Goal: Information Seeking & Learning: Learn about a topic

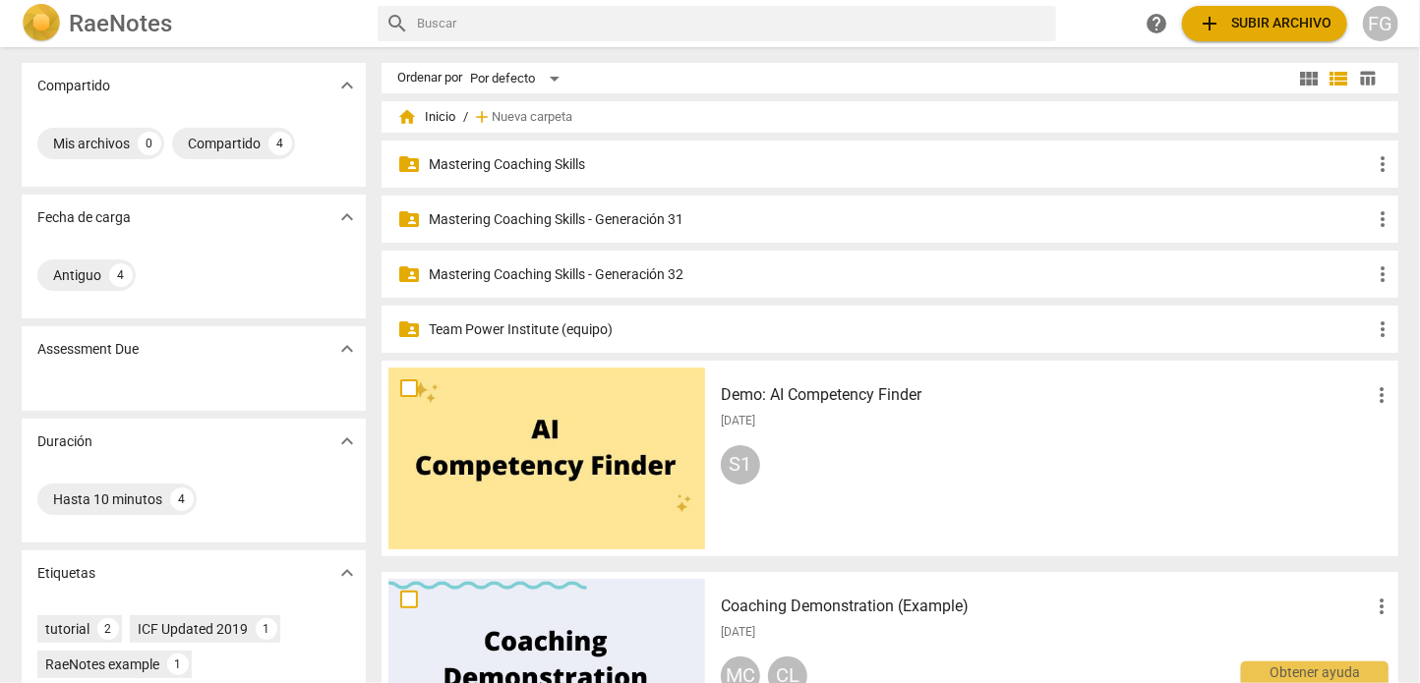
click at [596, 264] on p "Mastering Coaching Skills - Generación 32" at bounding box center [900, 274] width 942 height 21
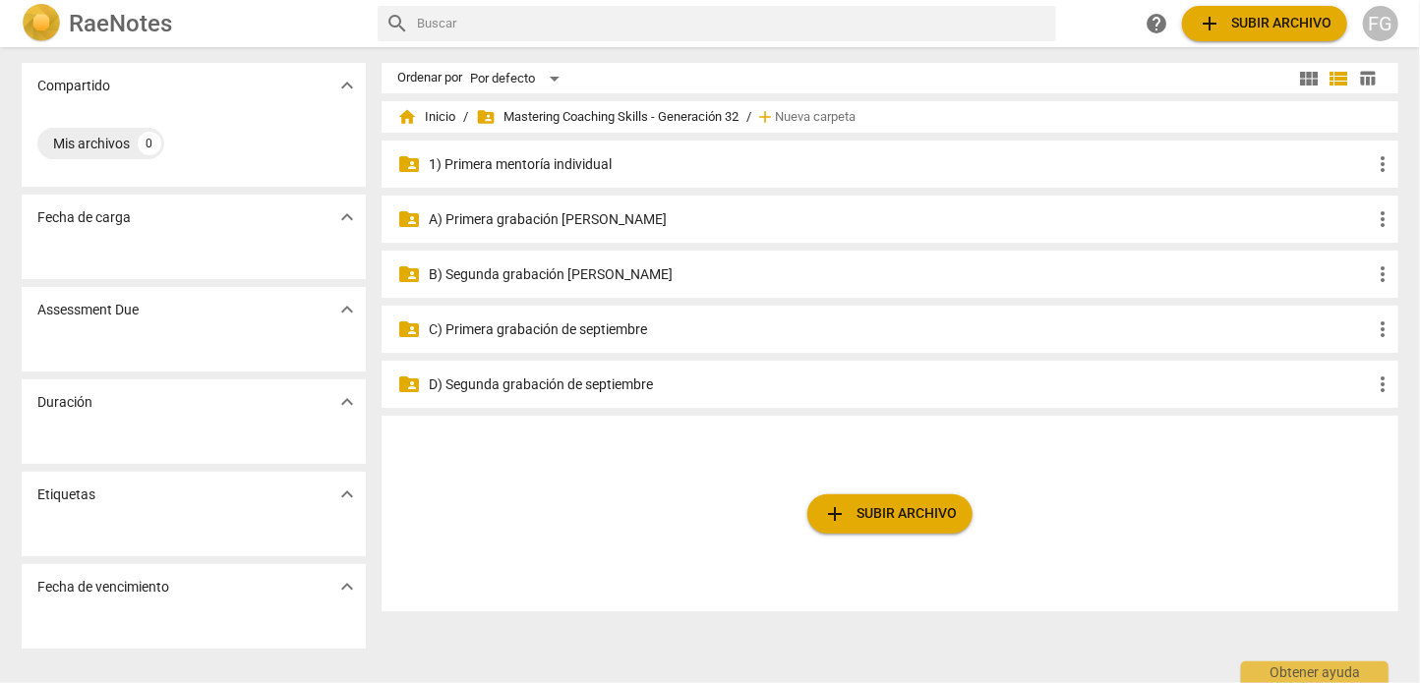
click at [552, 269] on p "B) Segunda grabación [PERSON_NAME]" at bounding box center [900, 274] width 942 height 21
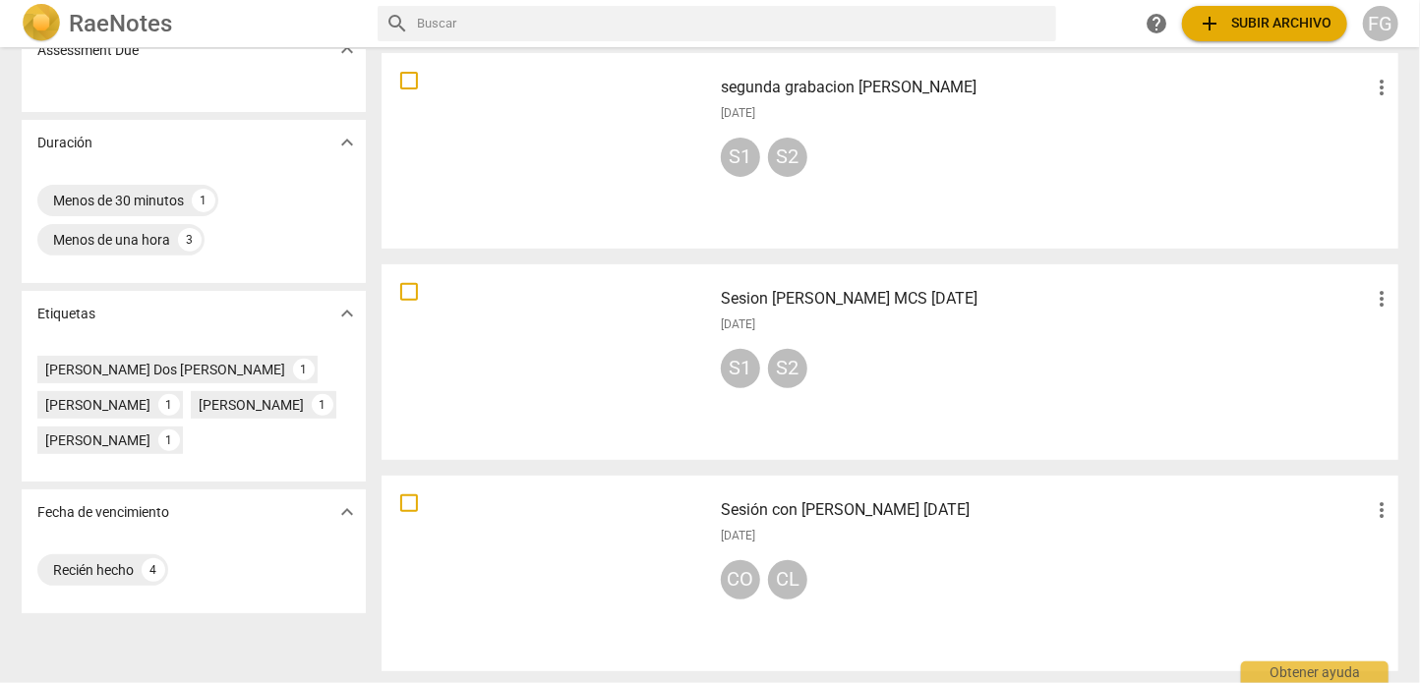
scroll to position [301, 0]
click at [888, 501] on h3 "Sesión con [PERSON_NAME] [DATE]" at bounding box center [1045, 509] width 649 height 24
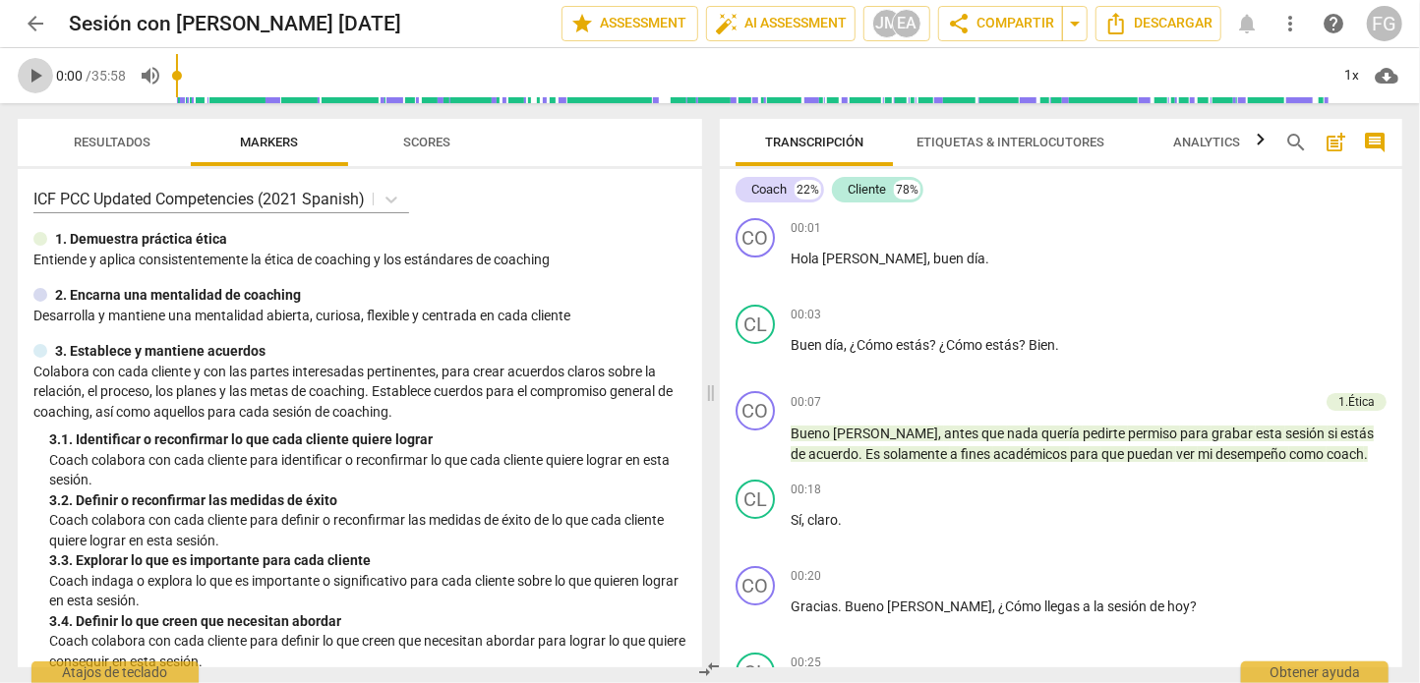
click at [31, 63] on button "play_arrow" at bounding box center [35, 75] width 35 height 35
click at [886, 35] on span "JM EA" at bounding box center [896, 23] width 49 height 29
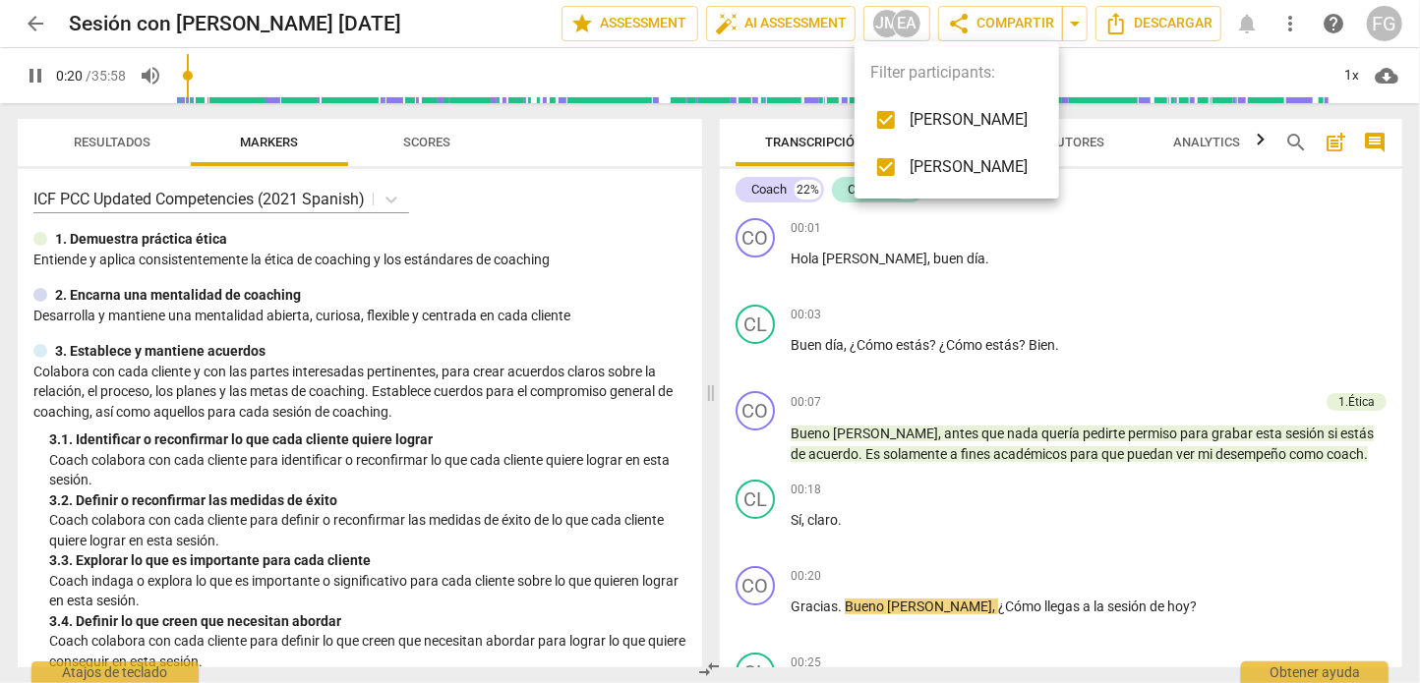
click at [21, 22] on div at bounding box center [710, 341] width 1420 height 683
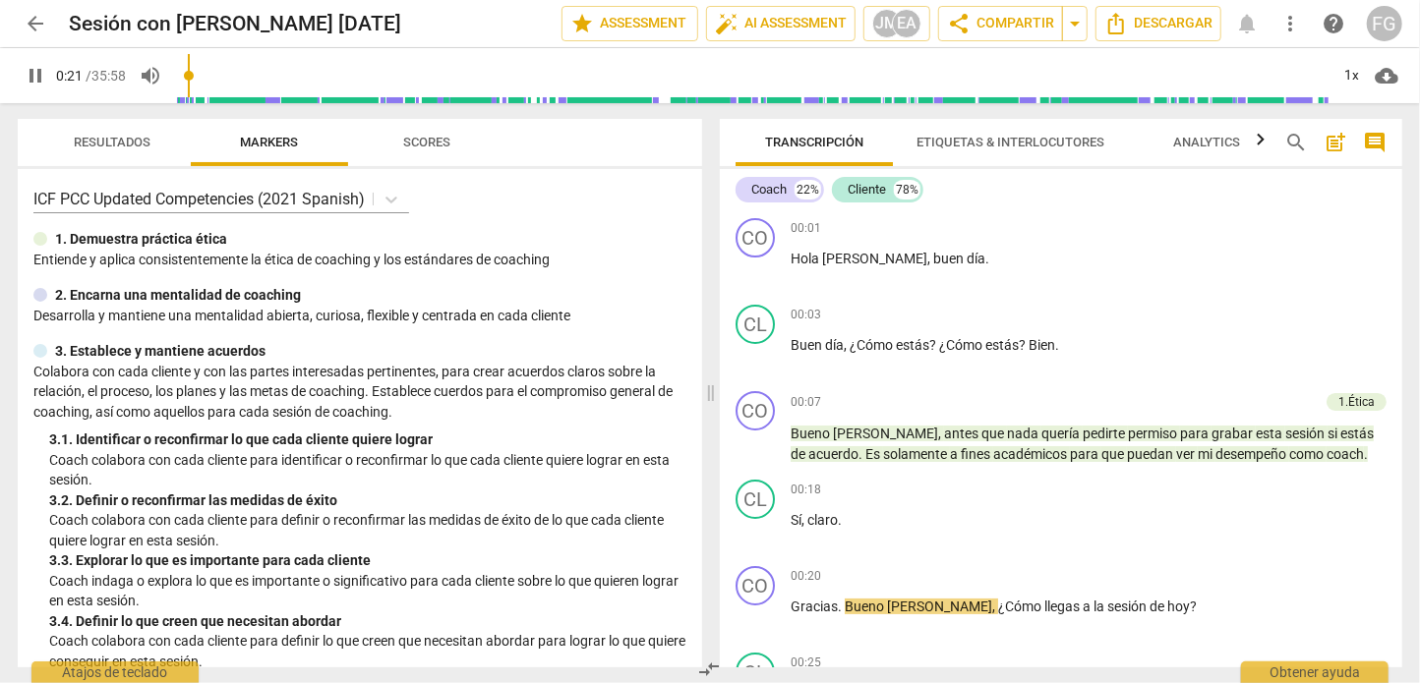
type input "22"
click at [35, 22] on span "arrow_back" at bounding box center [36, 24] width 24 height 24
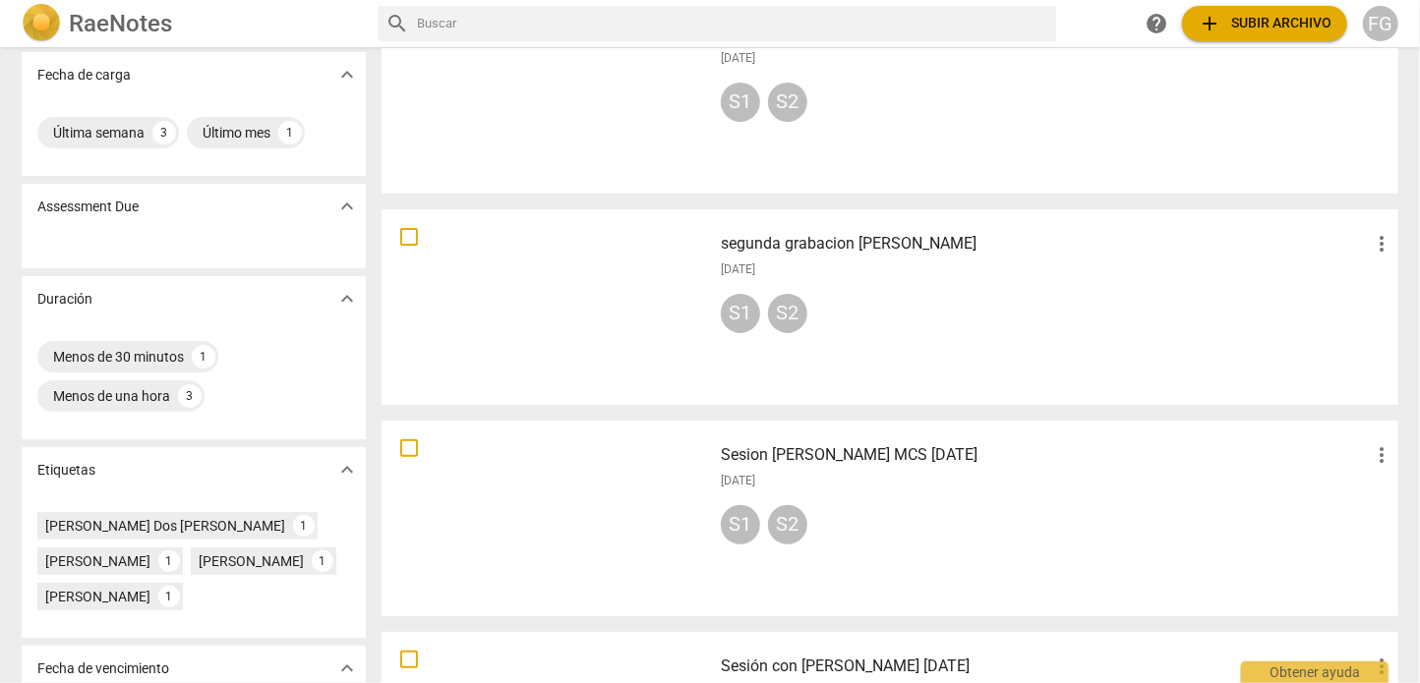
scroll to position [301, 0]
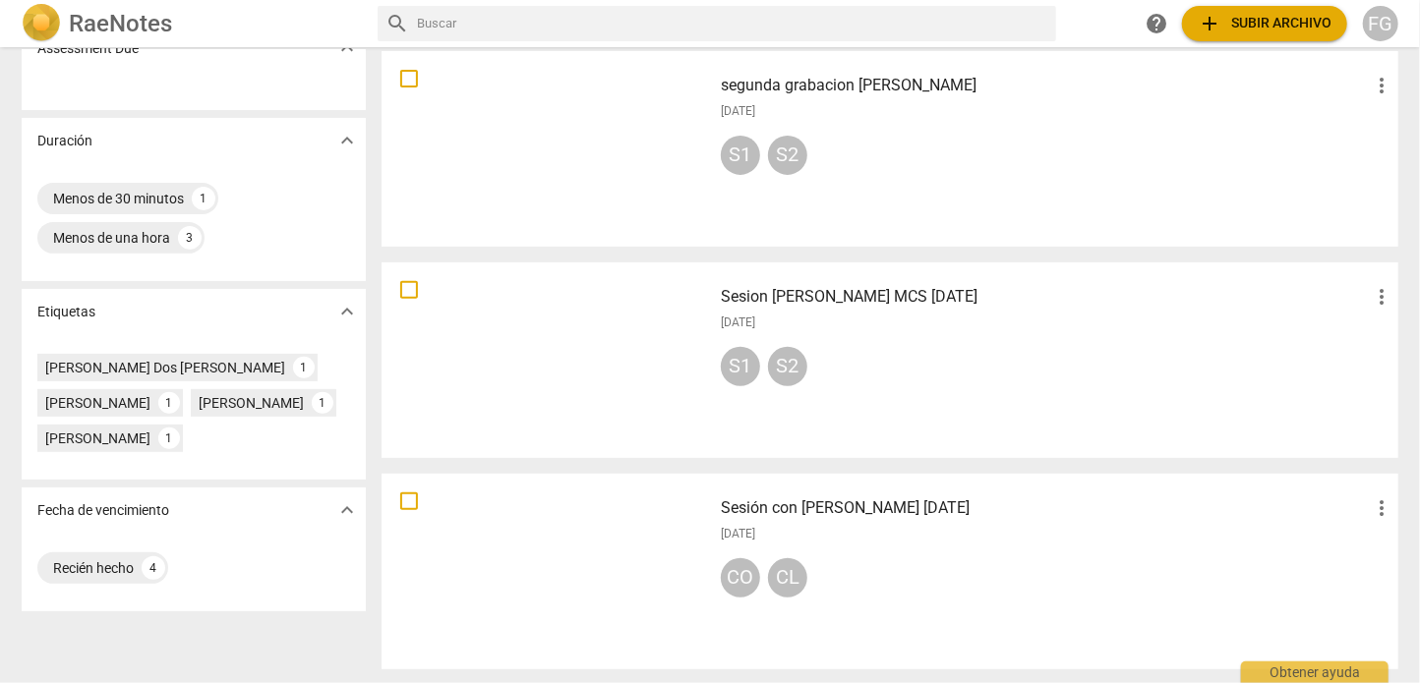
click at [866, 289] on h3 "Sesion [PERSON_NAME] MCS [DATE]" at bounding box center [1045, 297] width 649 height 24
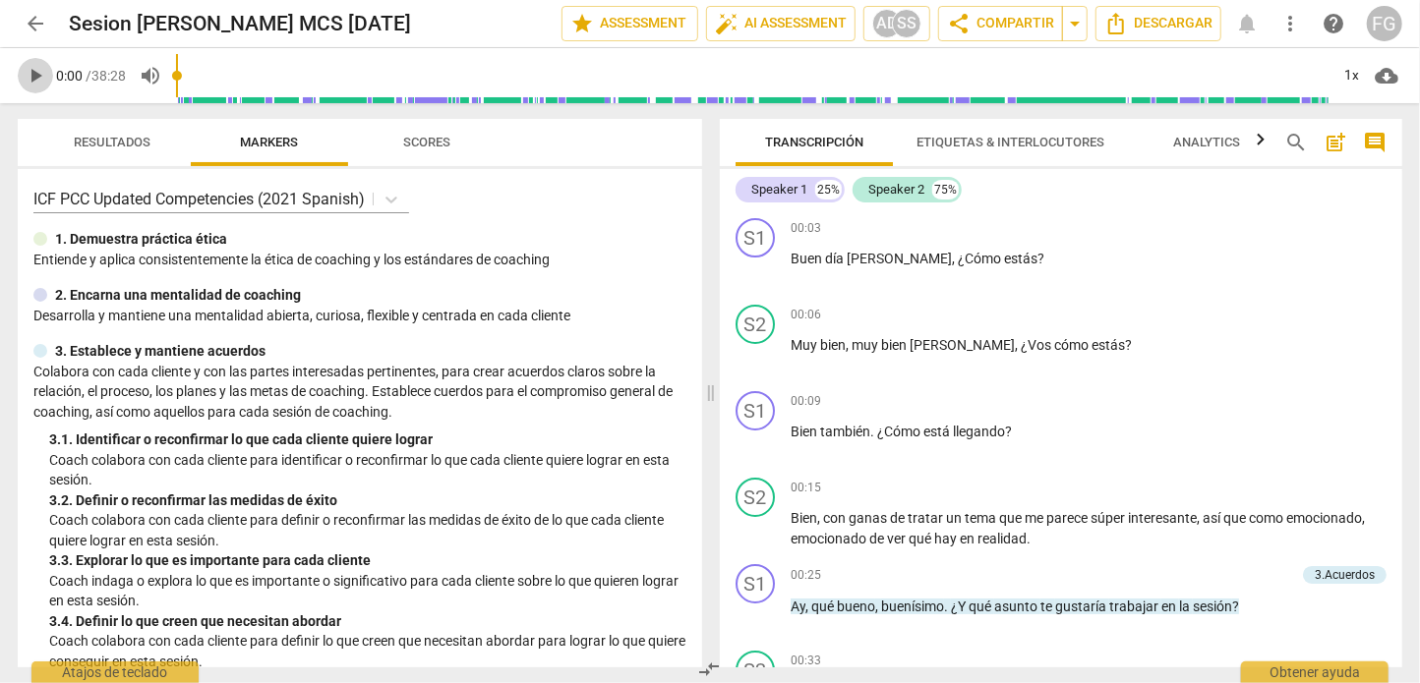
click at [44, 81] on span "play_arrow" at bounding box center [36, 76] width 24 height 24
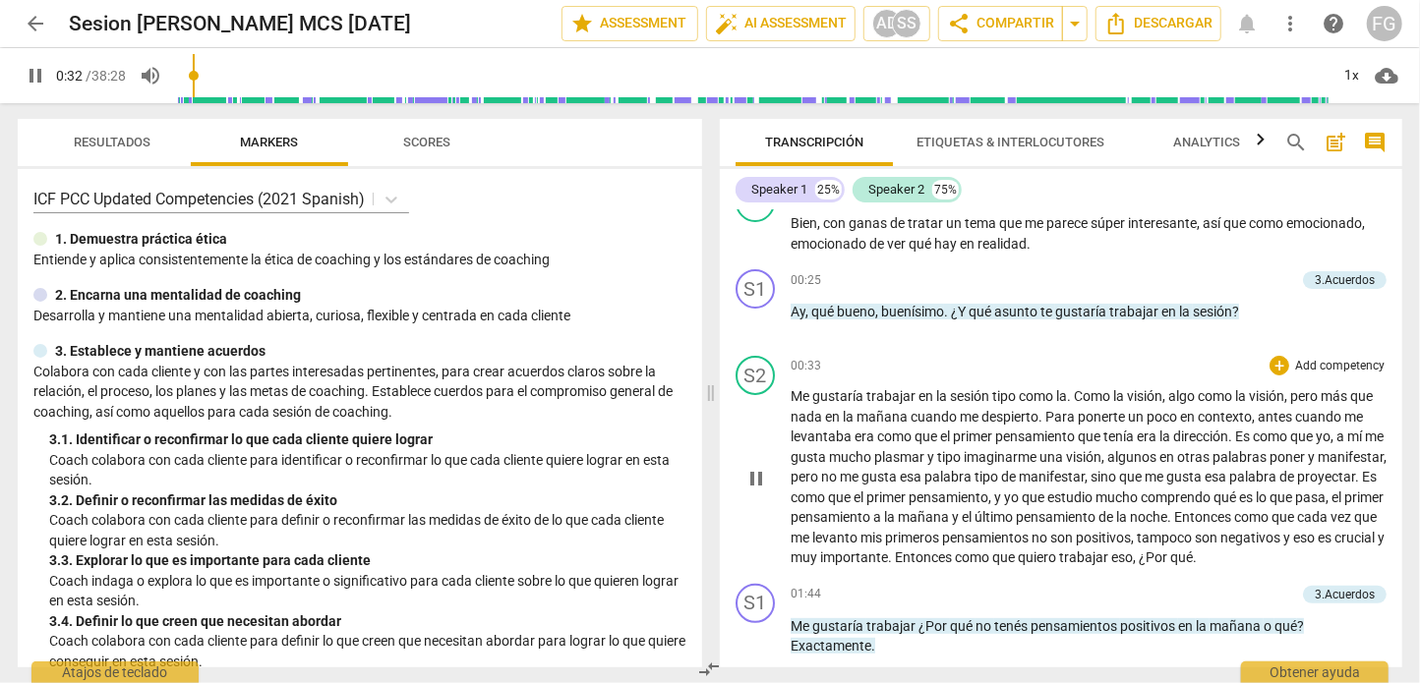
scroll to position [393, 0]
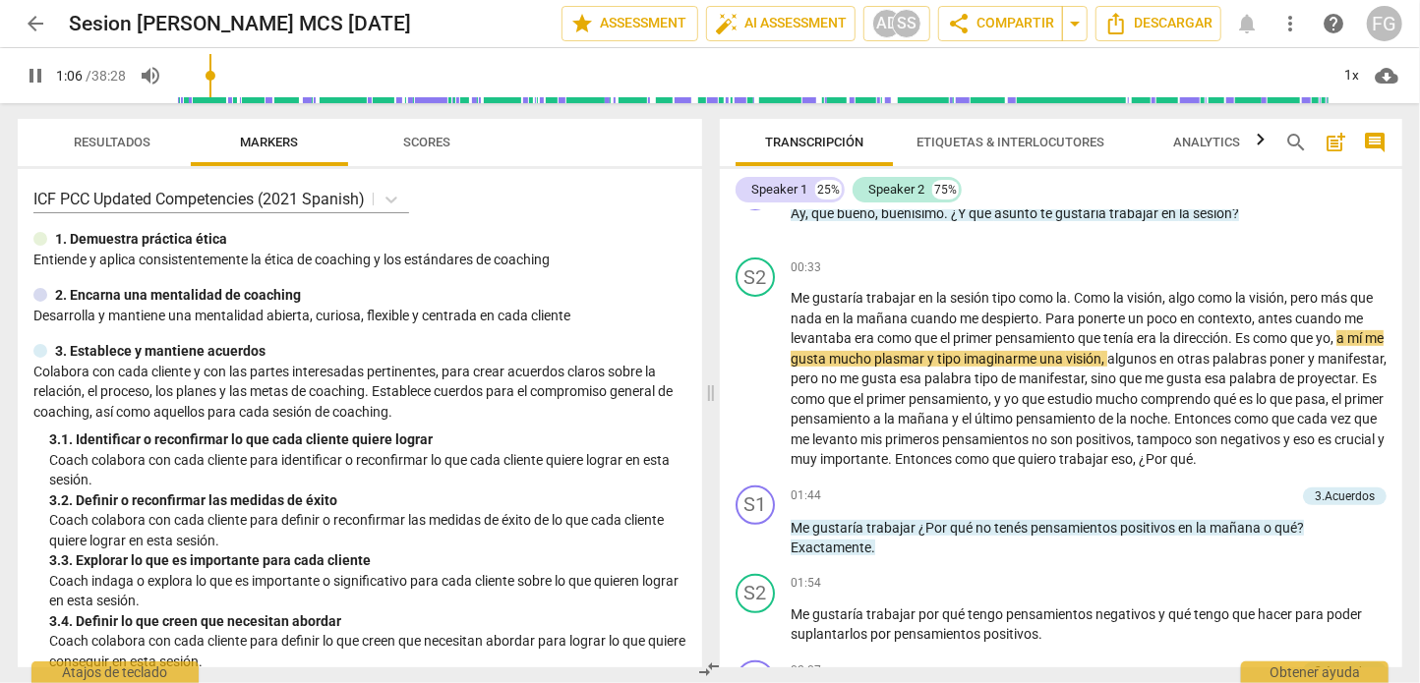
type input "66"
click at [38, 25] on span "arrow_back" at bounding box center [36, 24] width 24 height 24
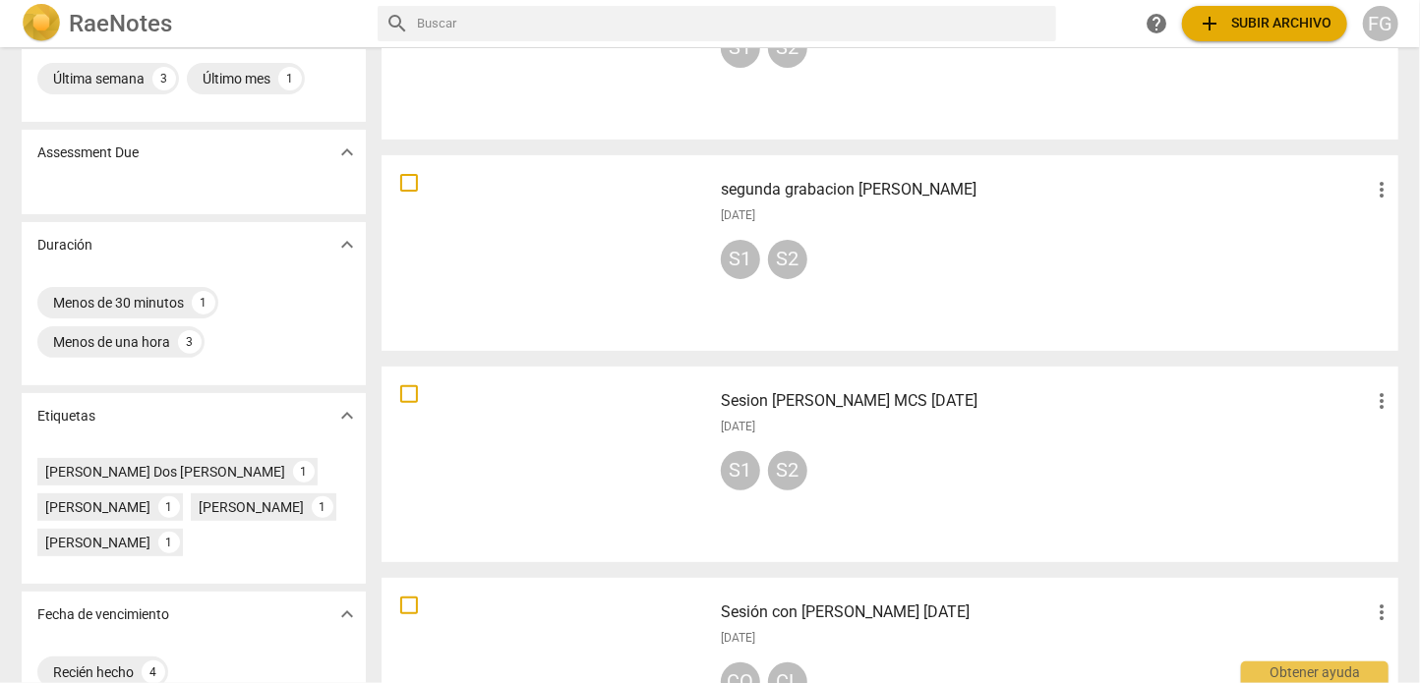
scroll to position [301, 0]
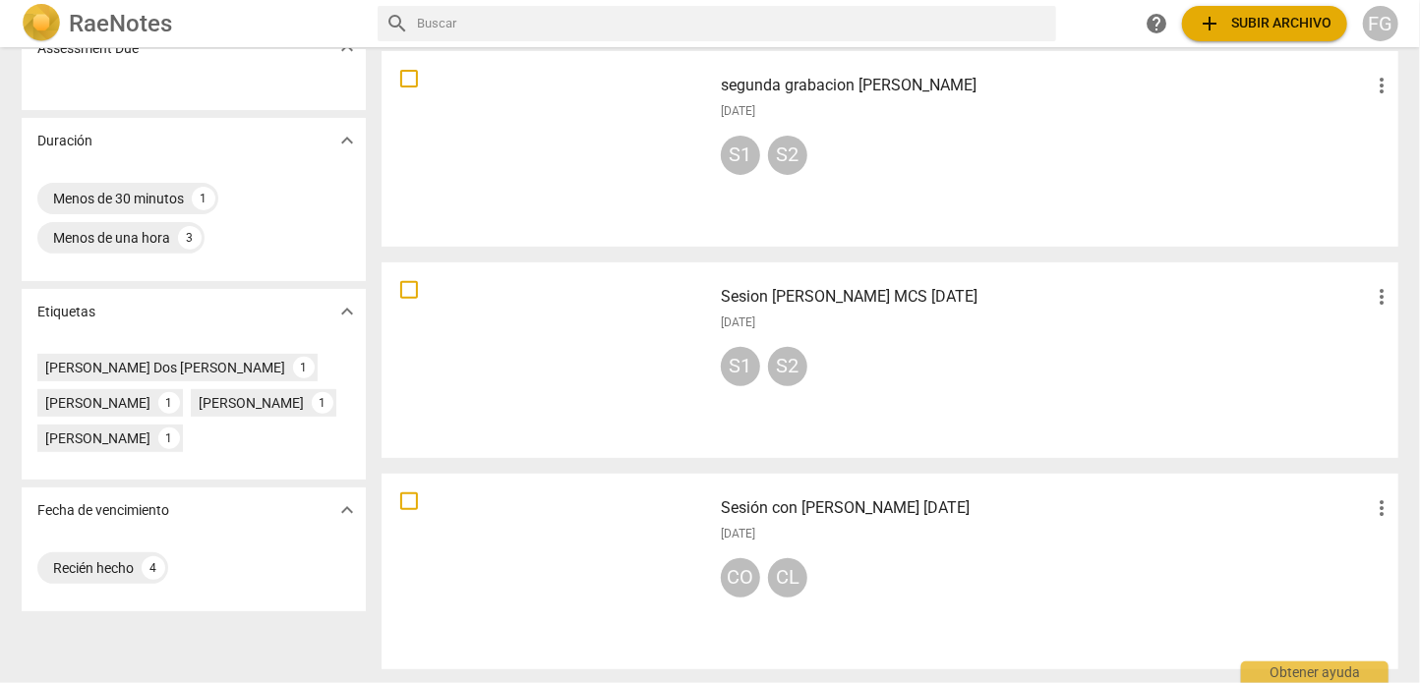
click at [1370, 292] on span "more_vert" at bounding box center [1382, 297] width 24 height 24
click at [1355, 296] on li "Mover" at bounding box center [1363, 296] width 75 height 47
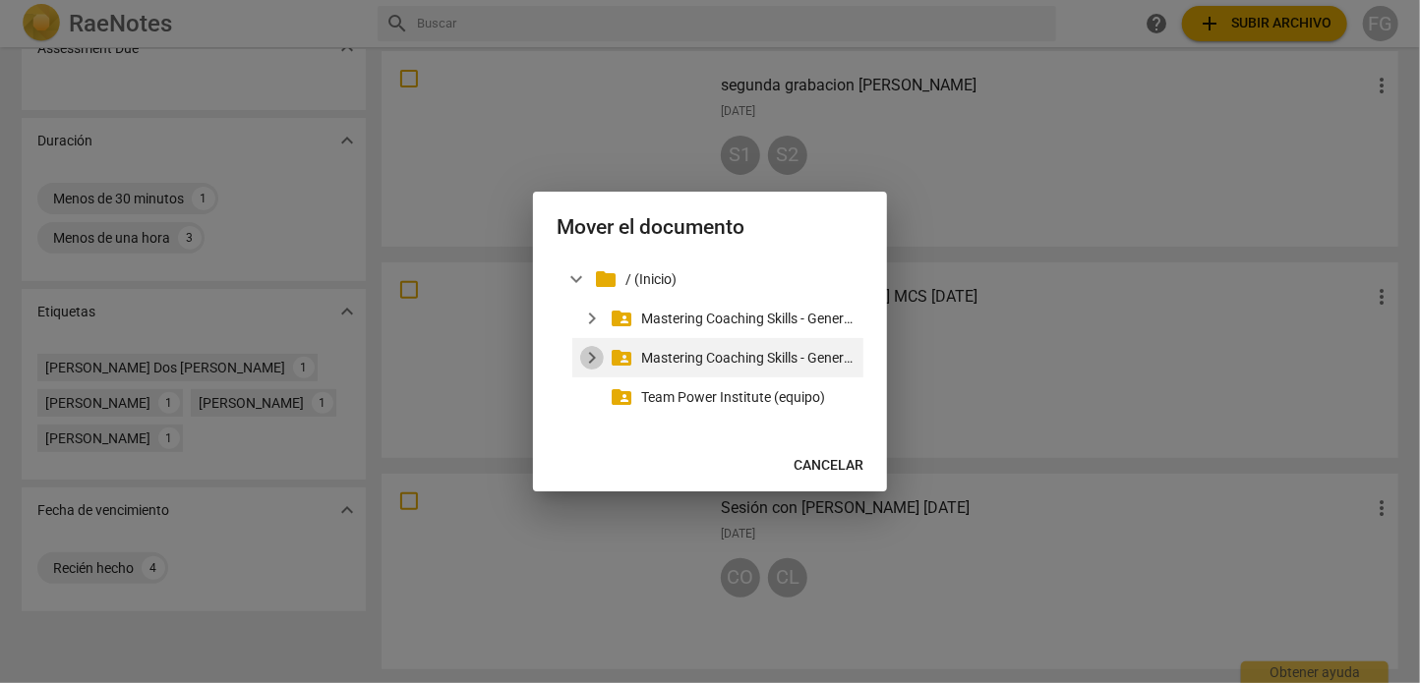
click at [596, 357] on span "expand_more" at bounding box center [592, 358] width 24 height 24
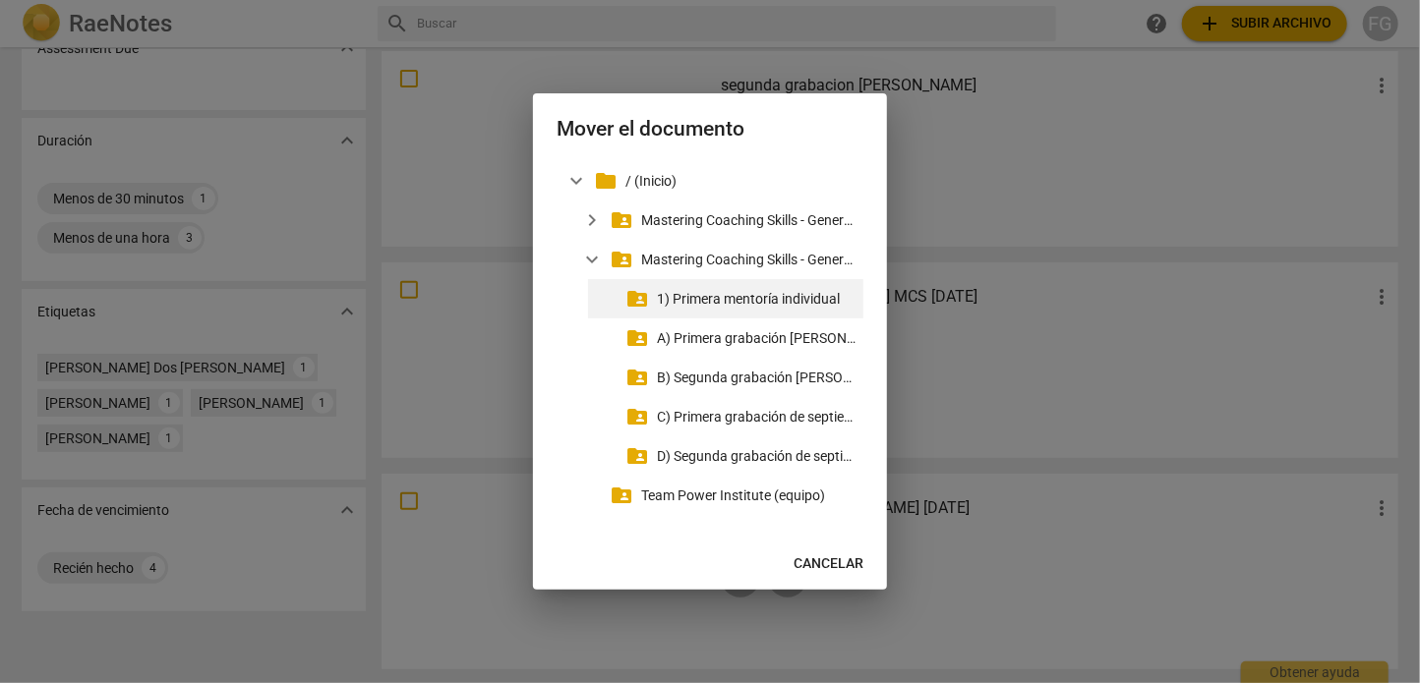
click at [742, 304] on p "1) Primera mentoría individual" at bounding box center [756, 299] width 199 height 21
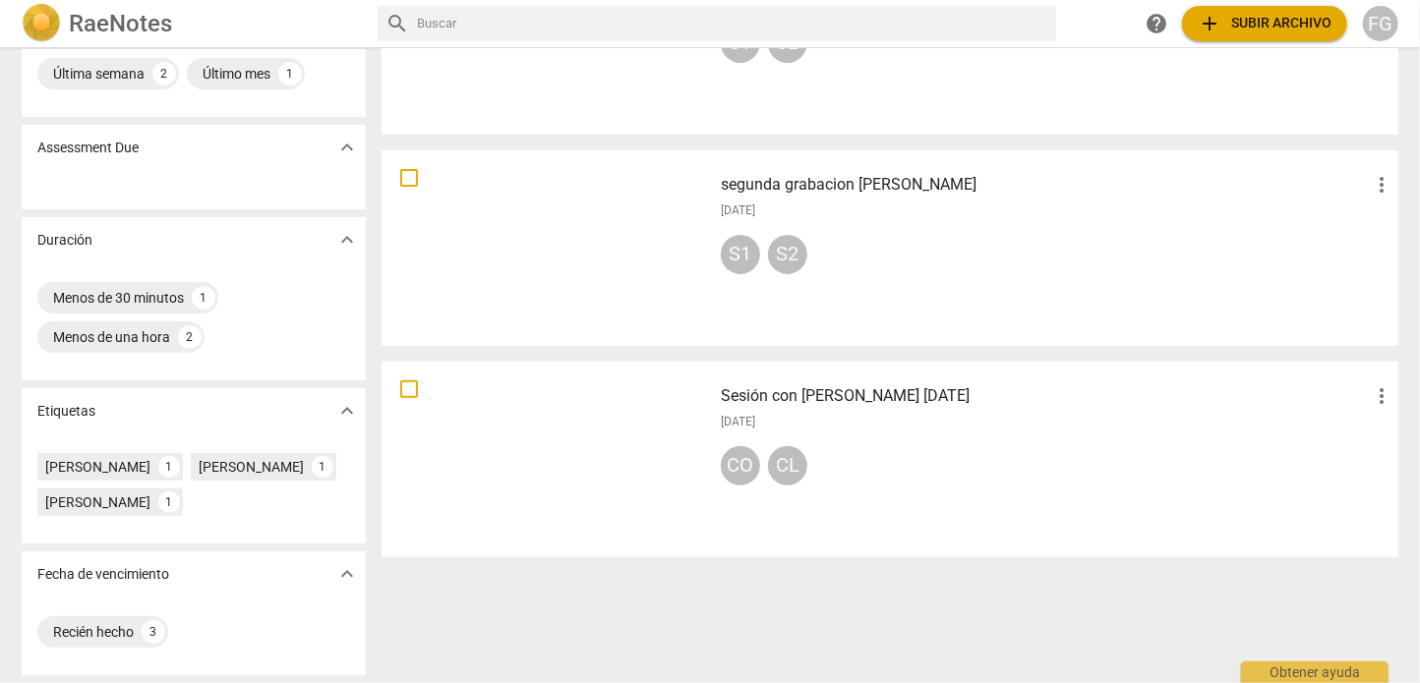
scroll to position [200, 0]
